Goal: Task Accomplishment & Management: Manage account settings

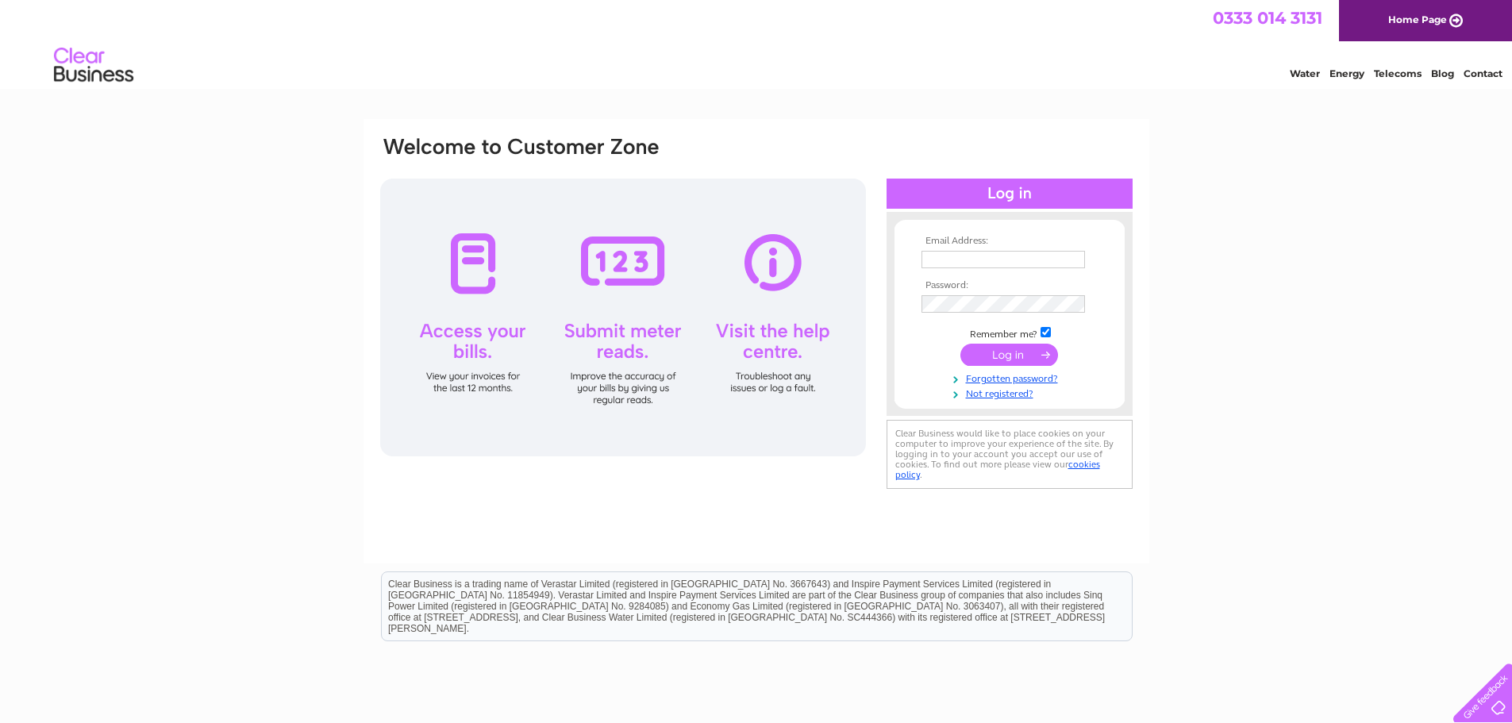
type input "louisa.marr@carsrecovery.com"
click at [1006, 359] on input "submit" at bounding box center [1009, 355] width 98 height 22
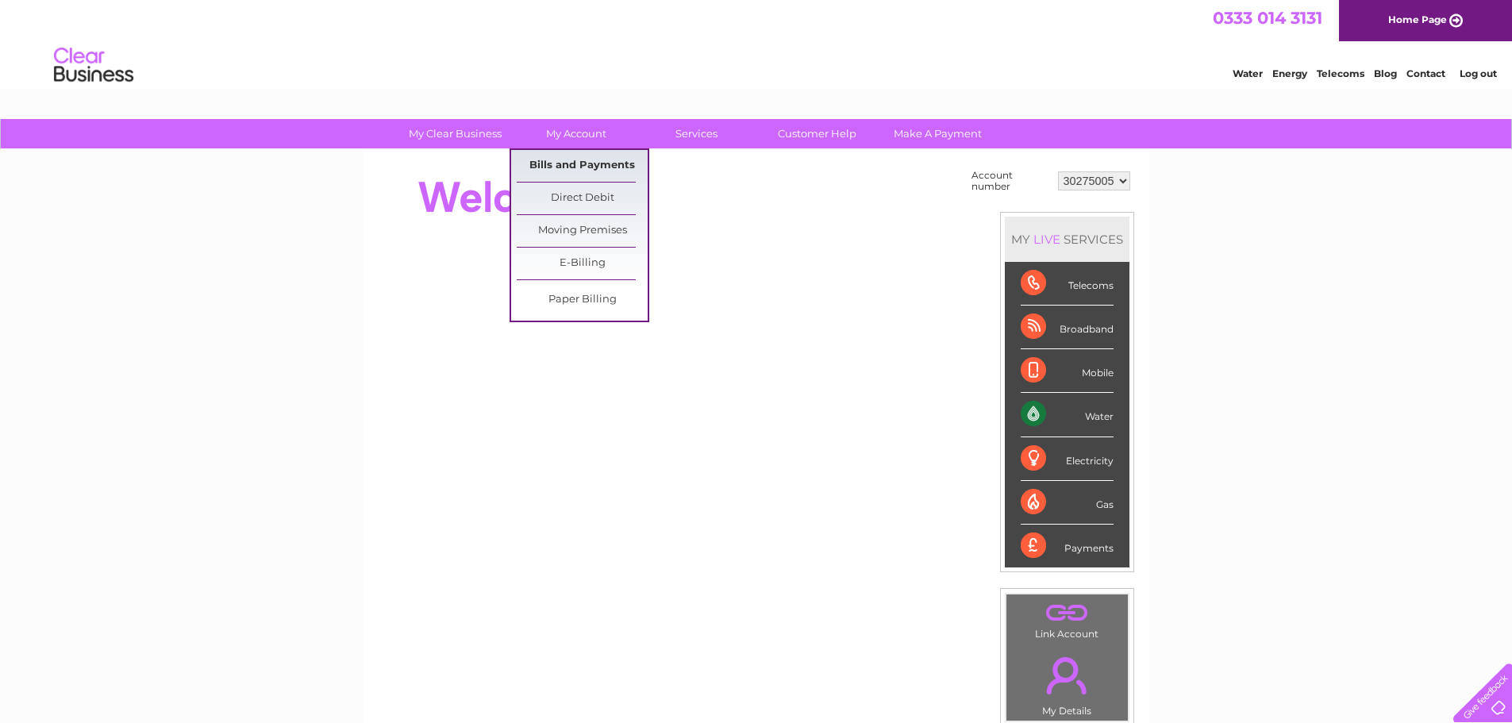
click at [560, 166] on link "Bills and Payments" at bounding box center [582, 166] width 131 height 32
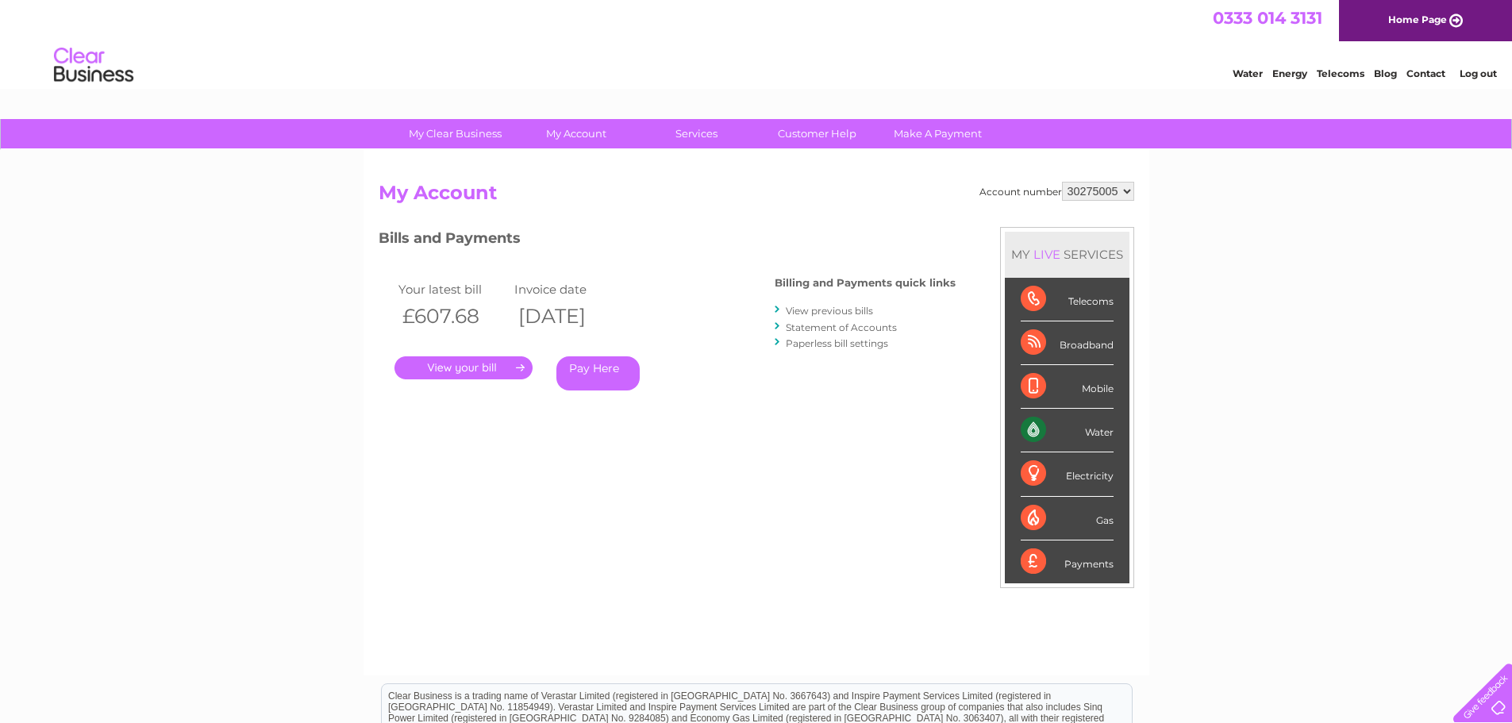
click at [498, 365] on link "." at bounding box center [463, 367] width 138 height 23
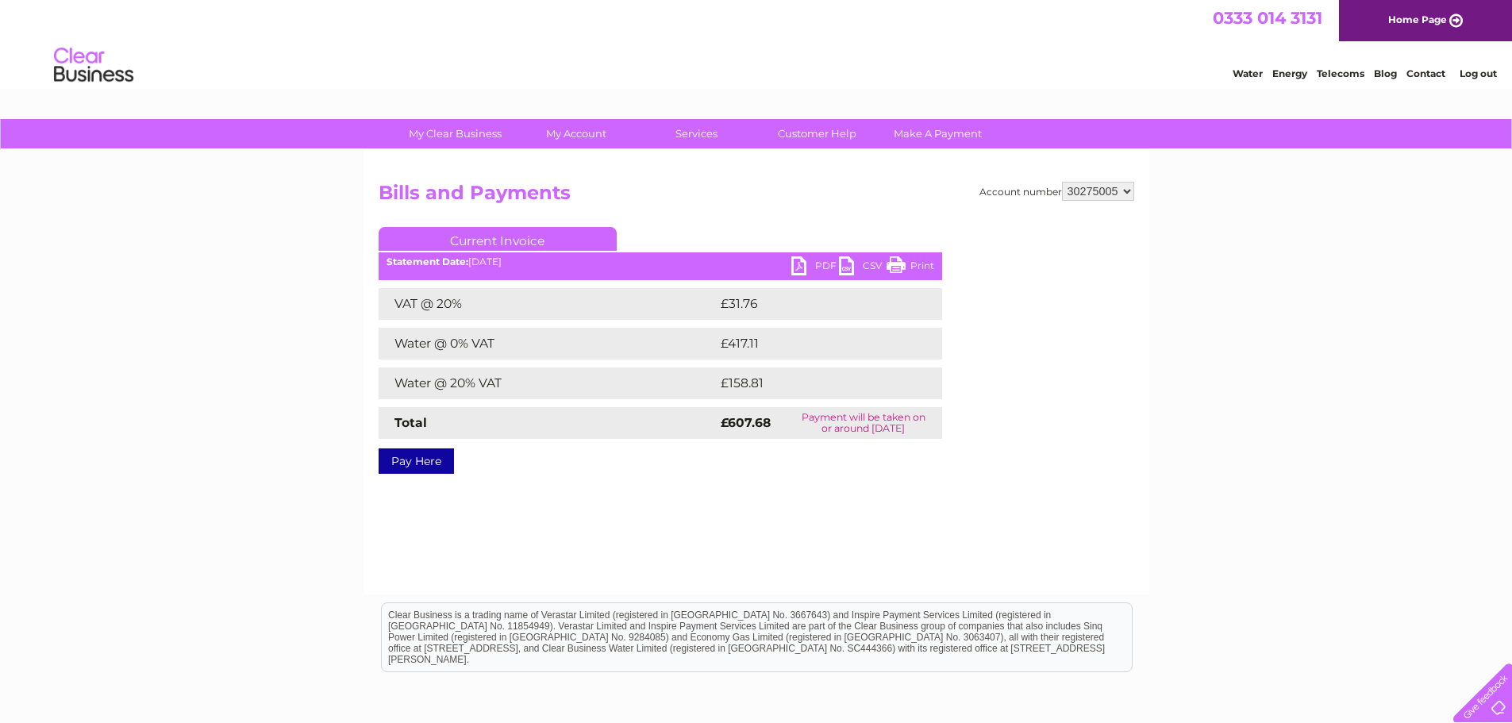
click at [801, 271] on link "PDF" at bounding box center [815, 267] width 48 height 23
